Goal: Task Accomplishment & Management: Complete application form

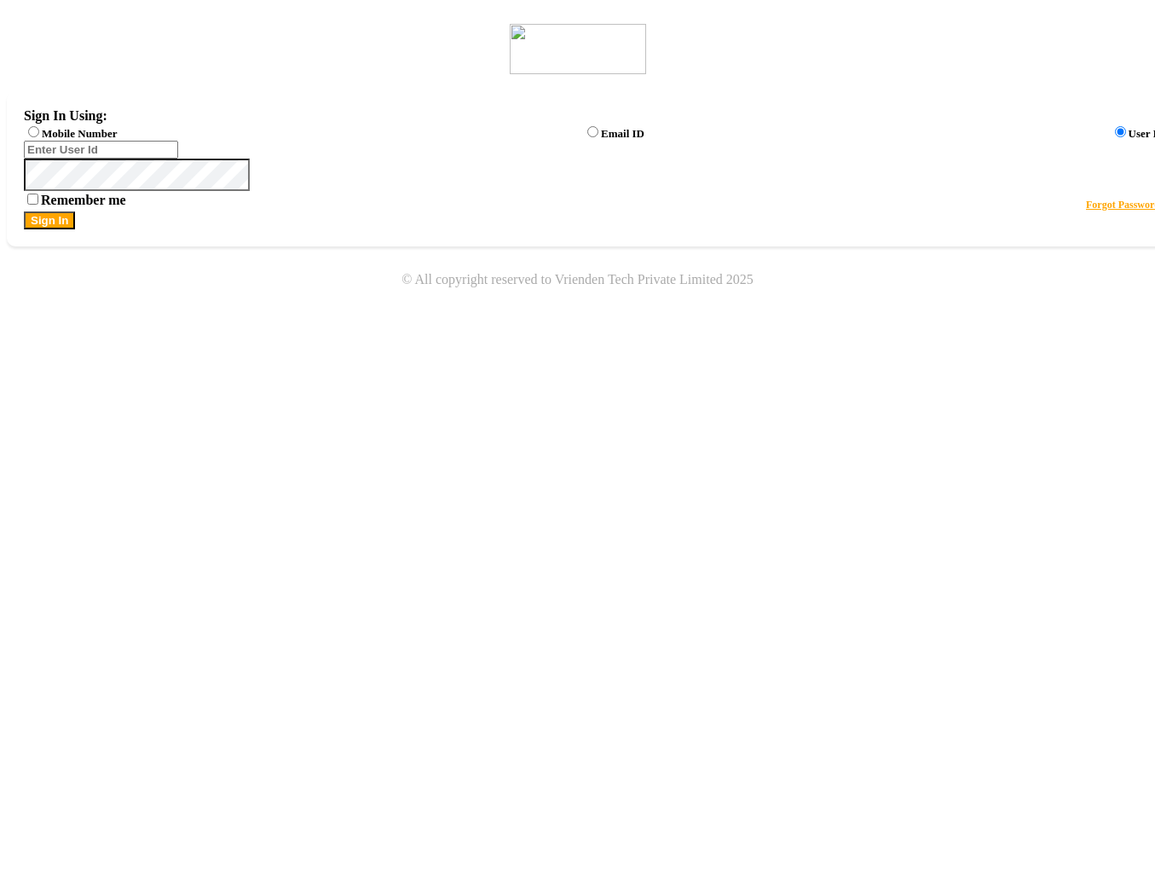
click at [117, 137] on label "Mobile Number" at bounding box center [79, 133] width 75 height 13
click at [39, 137] on input "Mobile Number" at bounding box center [33, 131] width 11 height 11
radio input "true"
radio input "false"
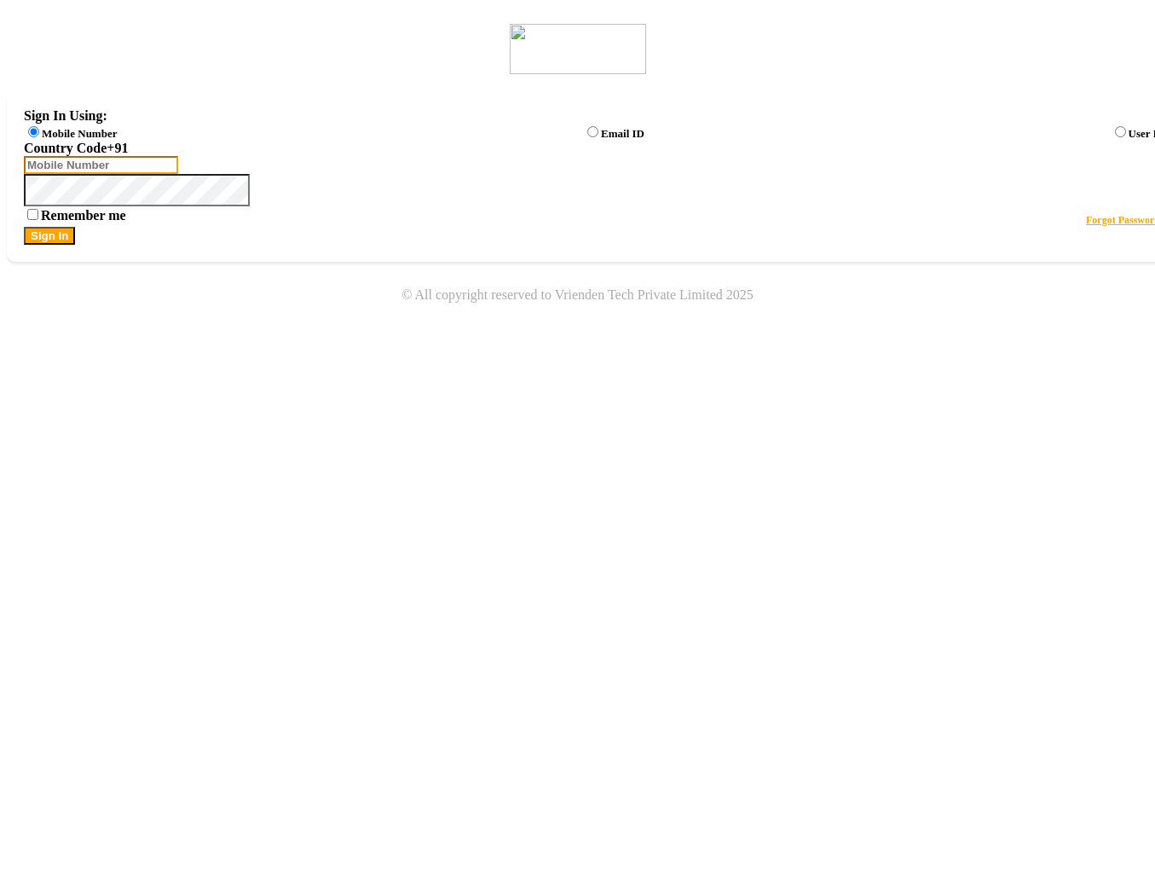
click at [178, 169] on input "Username" at bounding box center [101, 165] width 154 height 18
type input "123123123"
click at [75, 245] on button "Sign In" at bounding box center [49, 236] width 51 height 18
select select "7"
select select "en"
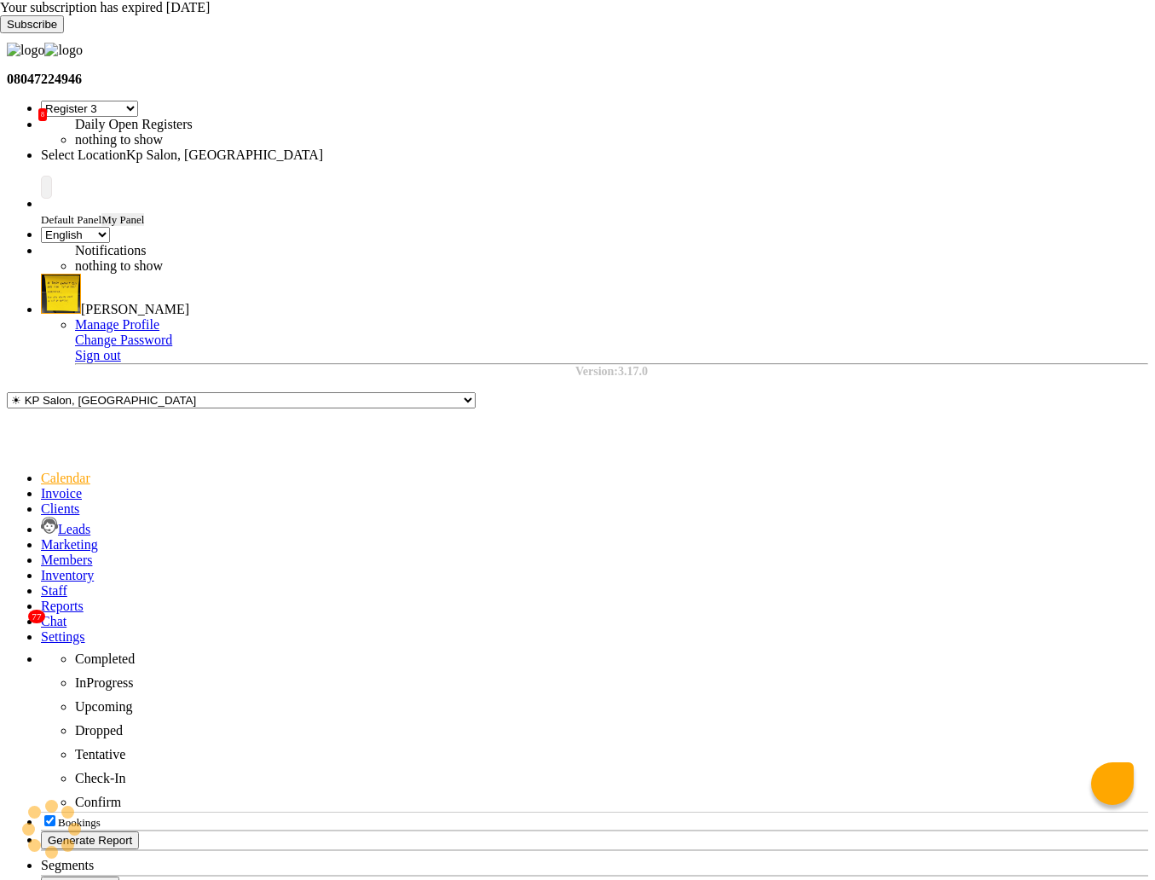
click at [0, 33] on icon at bounding box center [0, 33] width 0 height 0
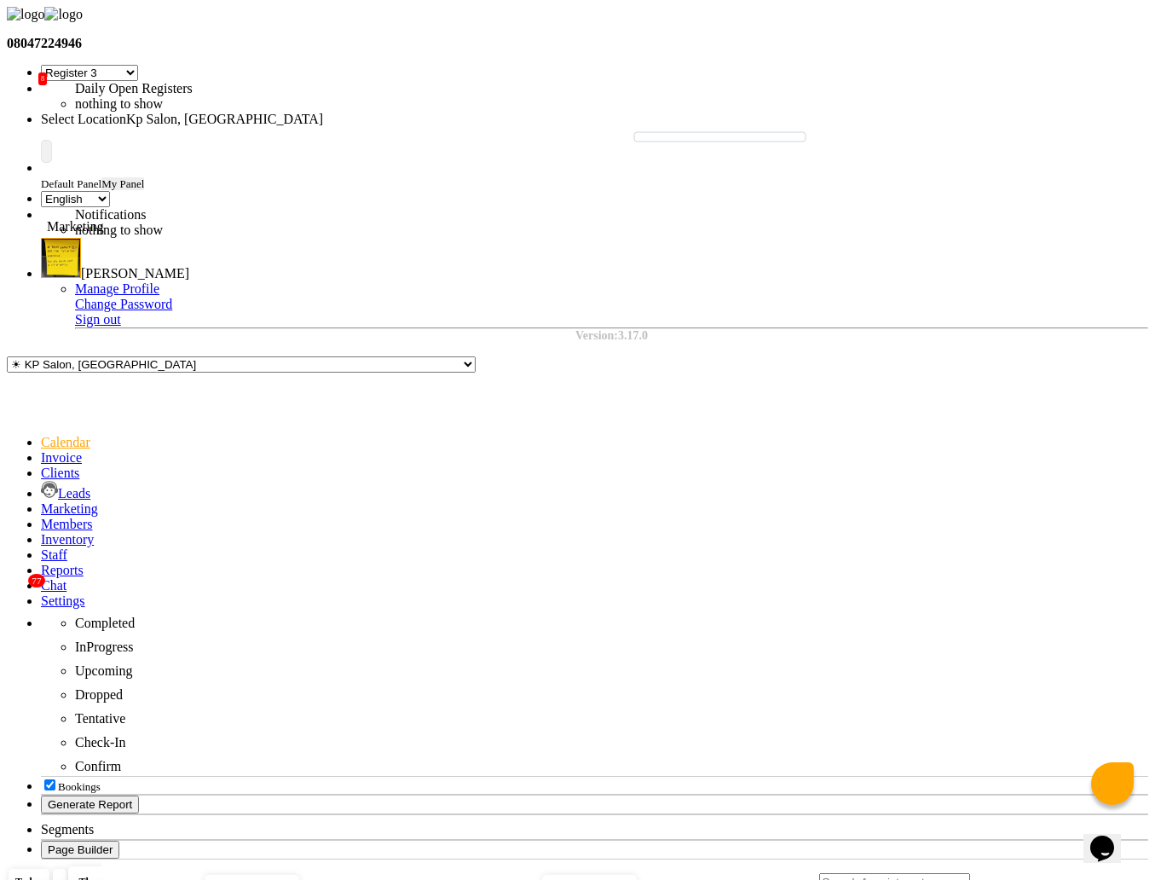
click at [41, 501] on icon at bounding box center [41, 508] width 0 height 14
click at [41, 593] on link "Settings" at bounding box center [63, 600] width 44 height 14
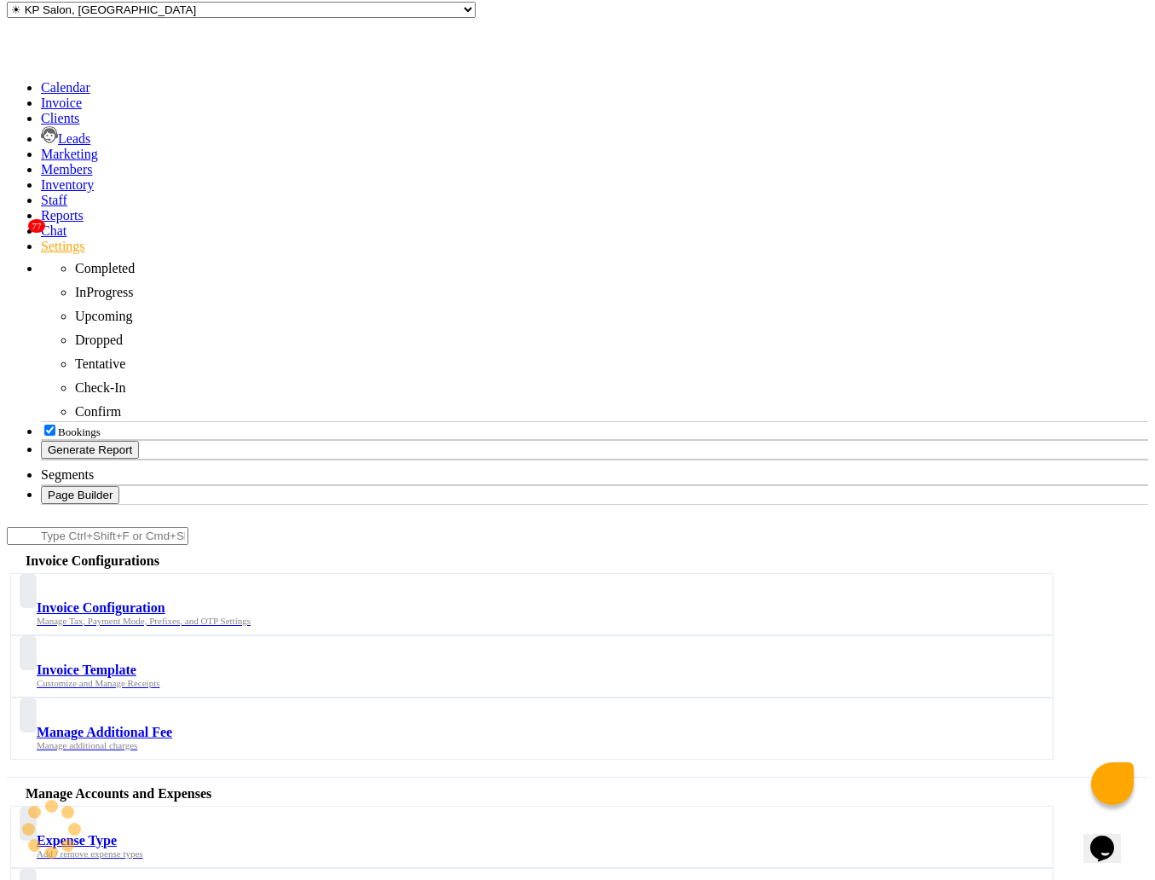
scroll to position [357, 0]
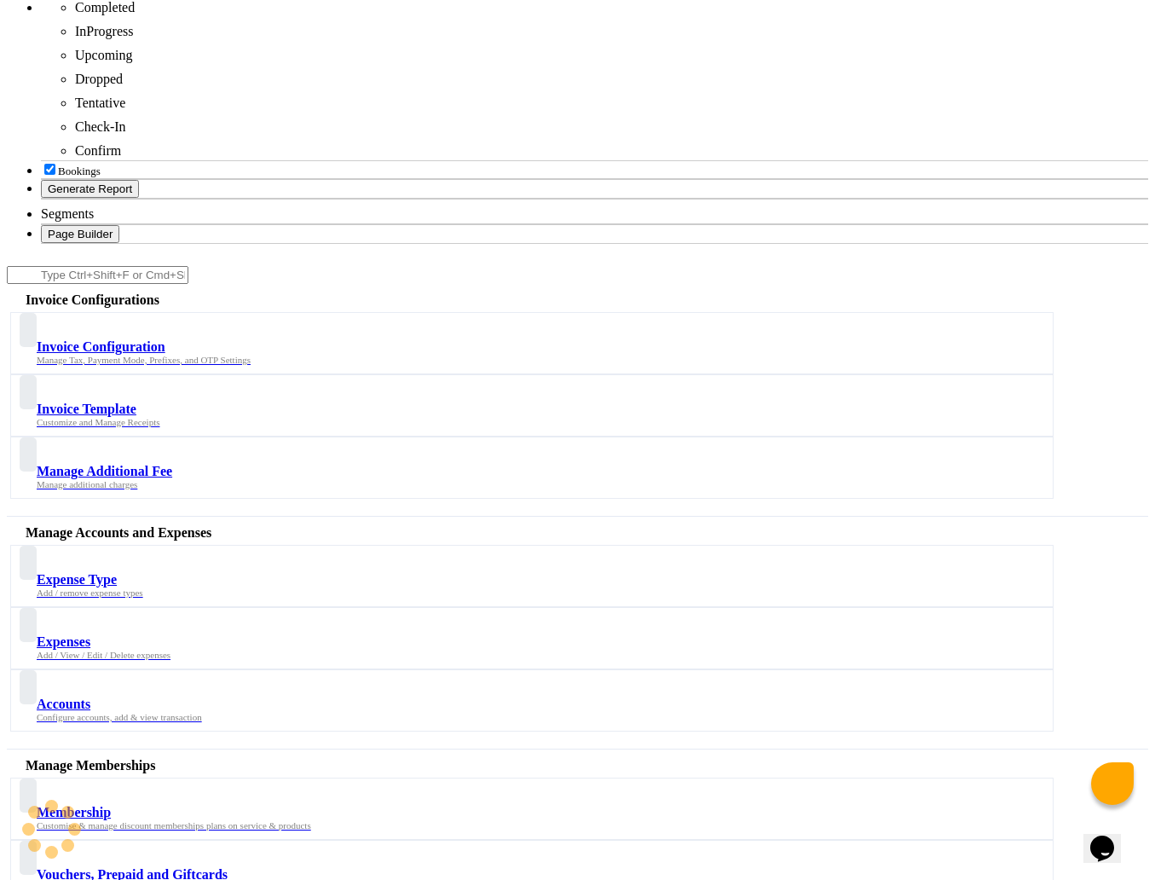
scroll to position [679, 0]
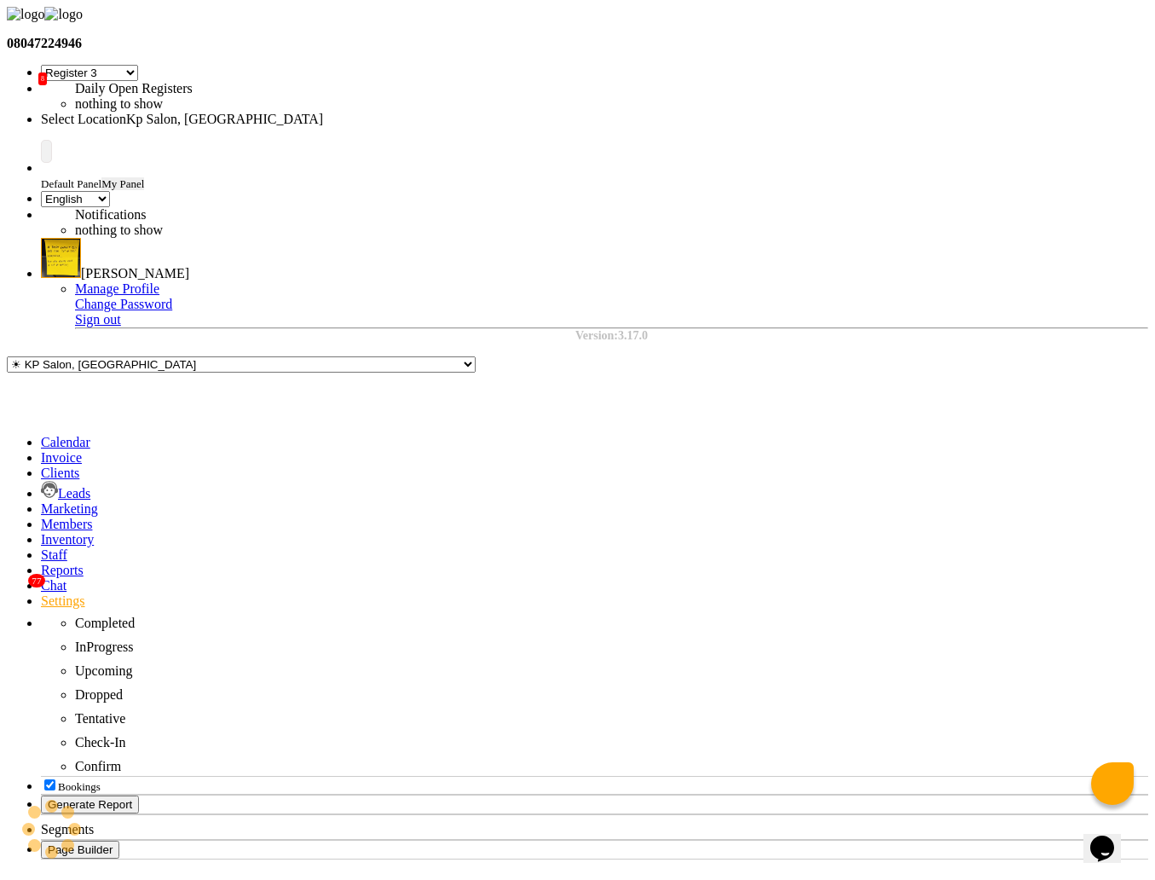
select select "APPROVED"
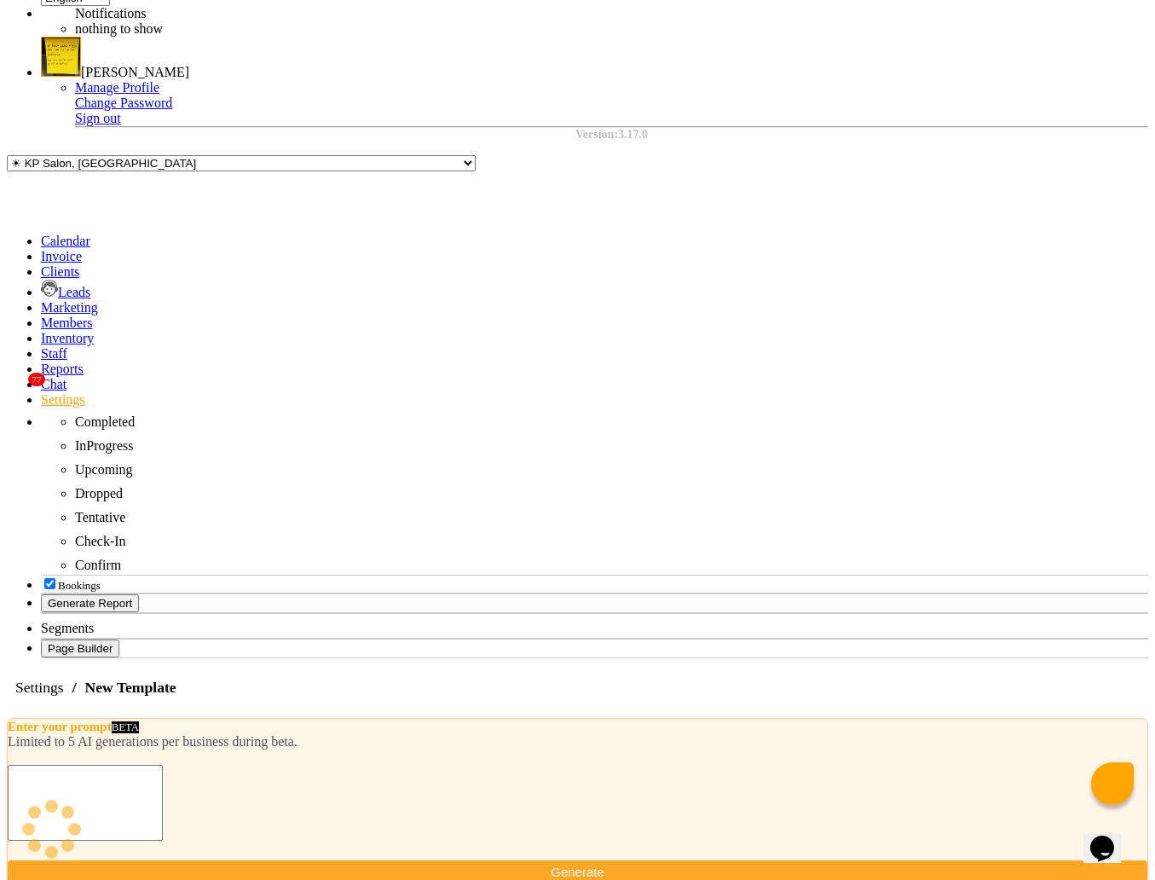
scroll to position [203, 0]
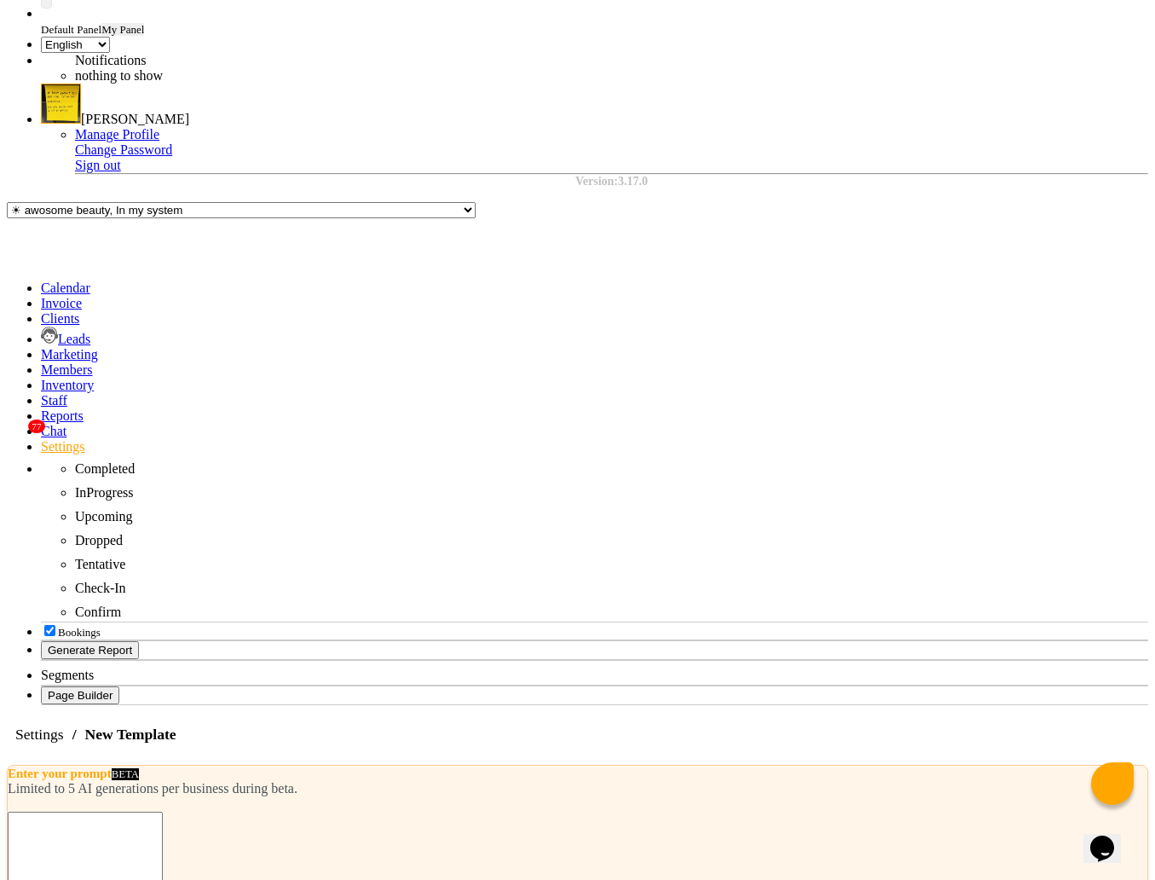
select select "AUTHENTICATION"
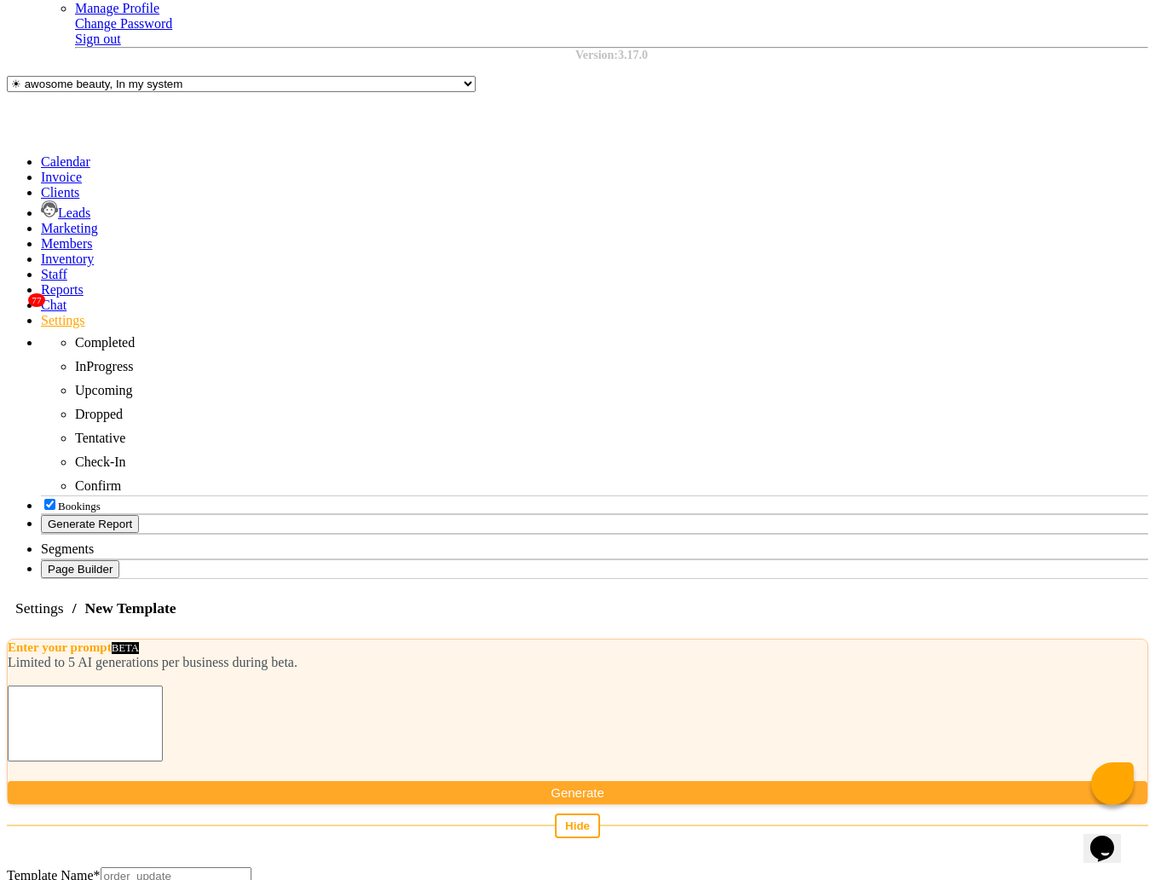
scroll to position [283, 0]
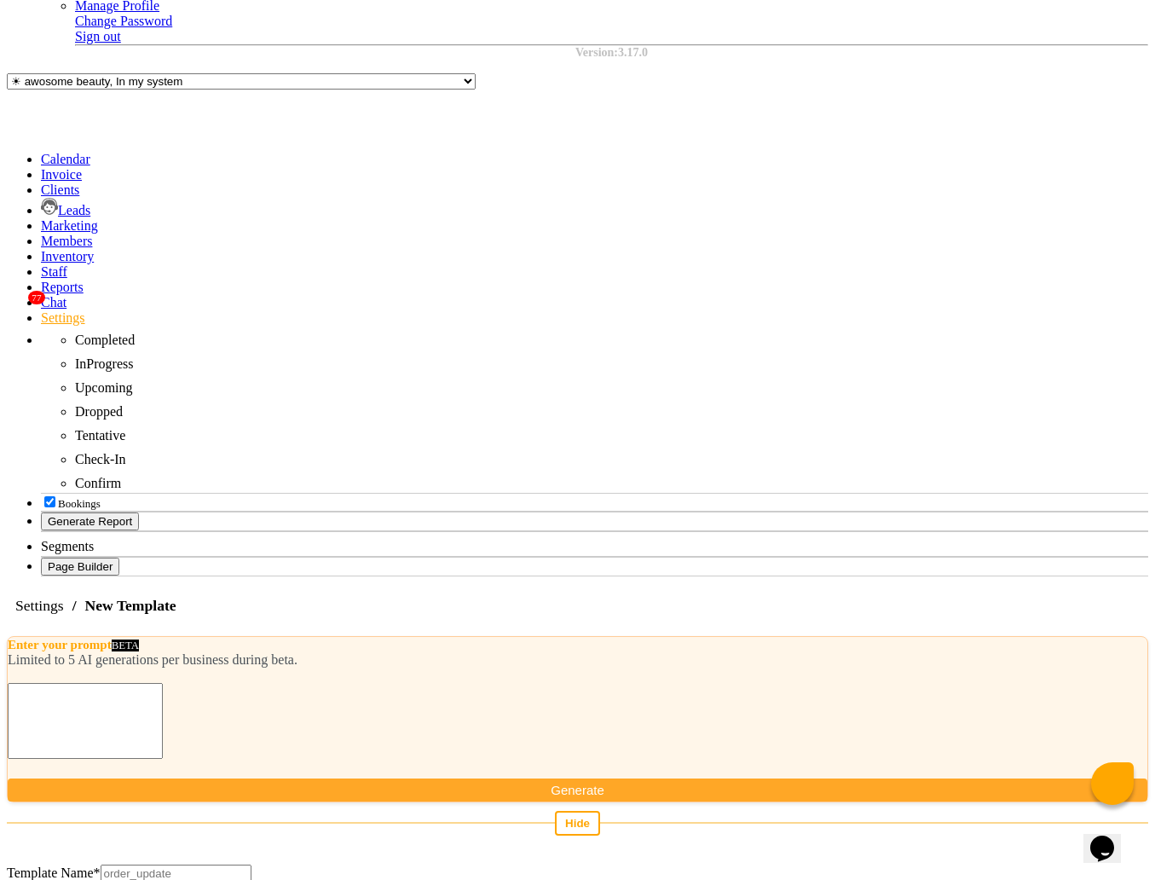
click at [245, 864] on input "Template Name *" at bounding box center [176, 873] width 151 height 18
type input "e"
type input "test_auth_03"
select select "APPROVED"
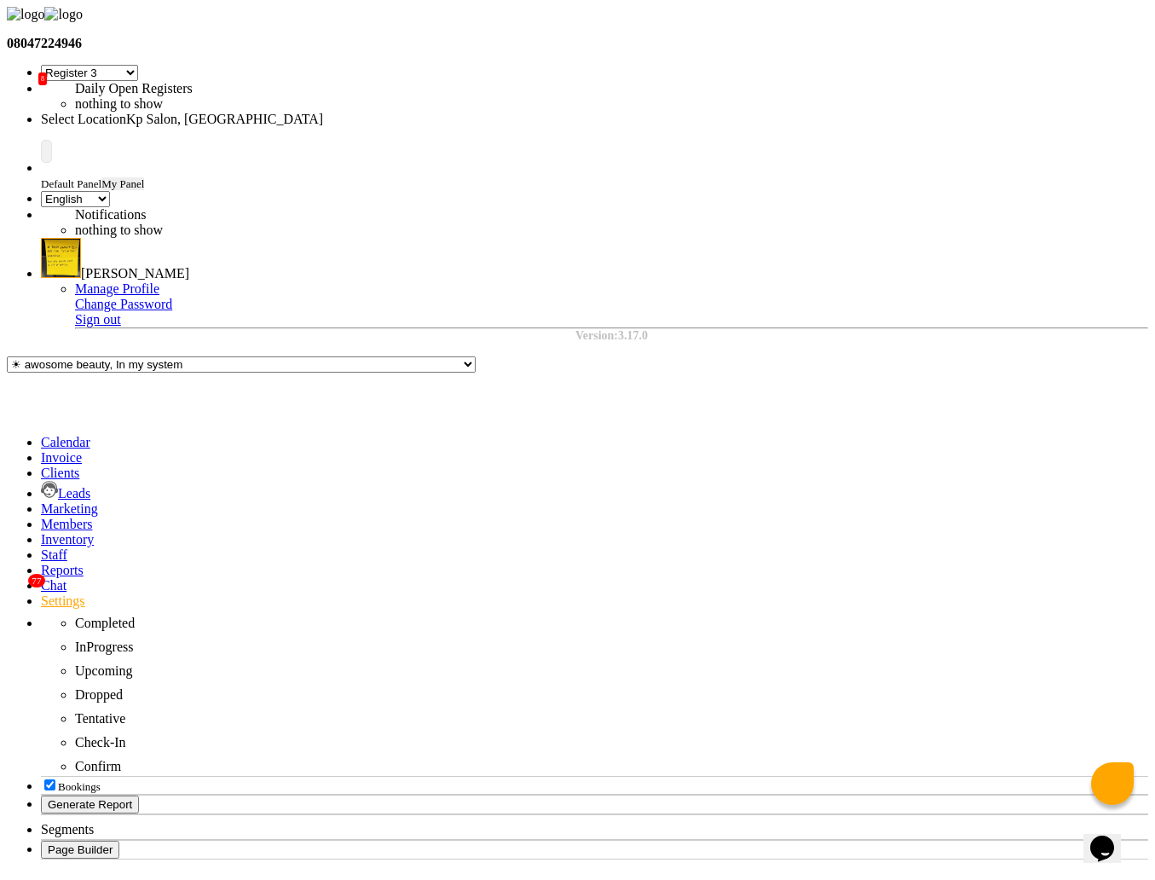
select select
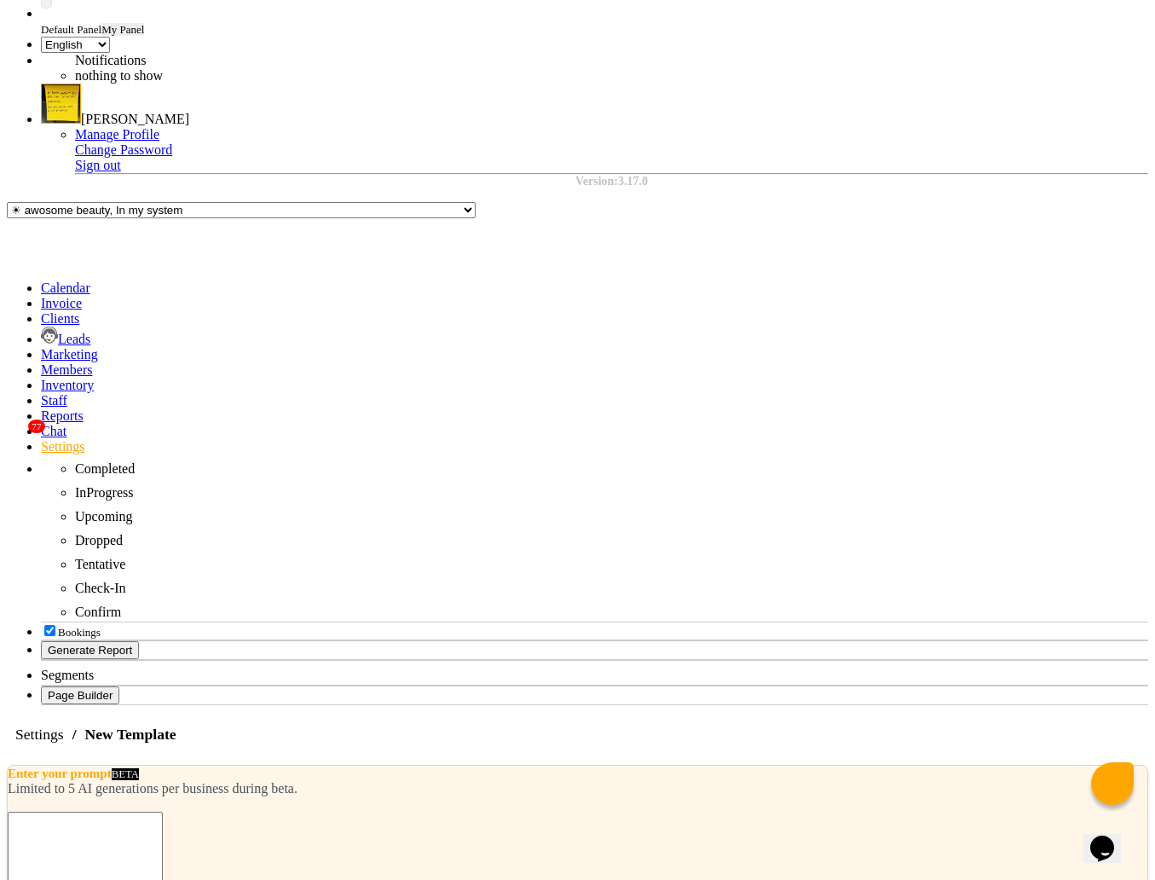
select select "UTILITY"
